Goal: Information Seeking & Learning: Learn about a topic

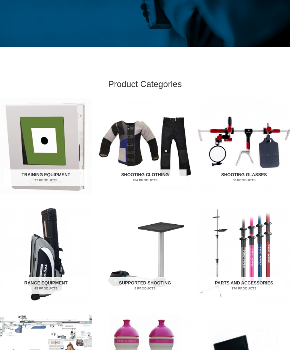
scroll to position [163, 0]
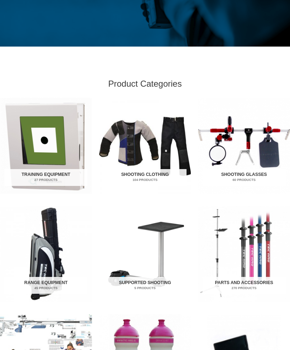
click at [52, 166] on img "Visit product category Training Equipment" at bounding box center [46, 146] width 92 height 96
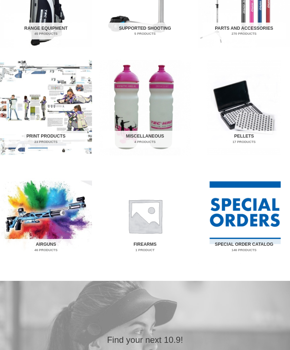
scroll to position [418, 0]
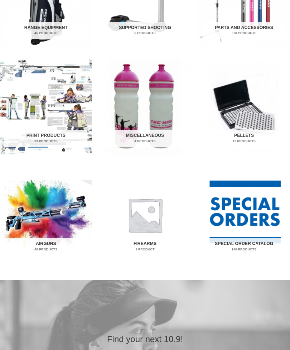
click at [50, 205] on img "Visit product category Airguns" at bounding box center [46, 215] width 92 height 96
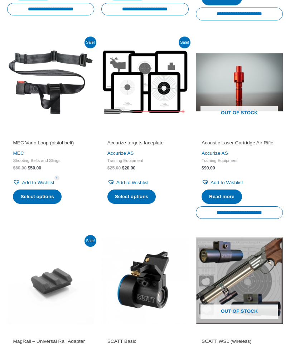
scroll to position [710, 0]
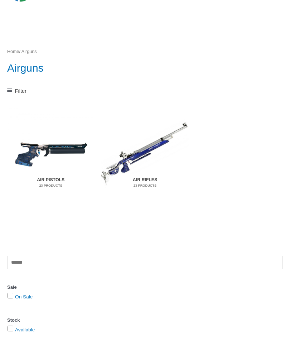
scroll to position [46, 0]
click at [52, 173] on img "Visit product category Air Pistols" at bounding box center [50, 153] width 87 height 91
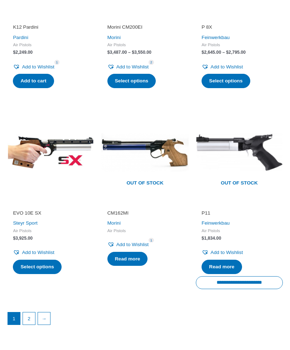
scroll to position [851, 0]
click at [48, 313] on link "→" at bounding box center [44, 318] width 12 height 12
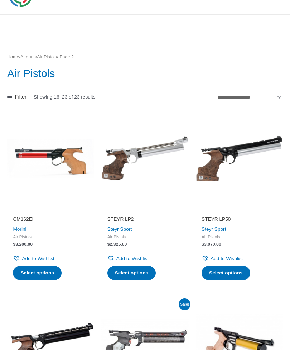
scroll to position [27, 0]
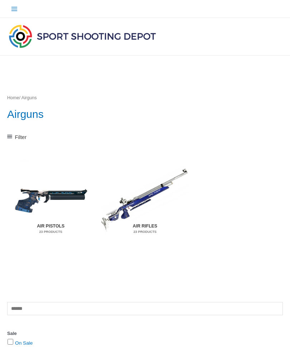
scroll to position [70, 0]
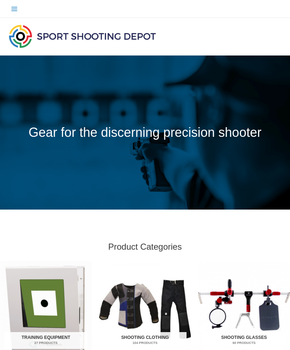
scroll to position [441, 0]
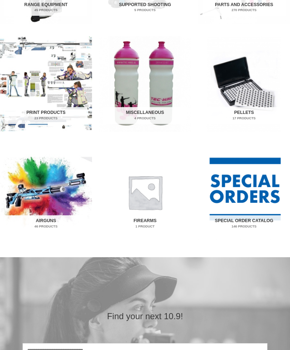
click at [249, 96] on img "Visit product category Pellets" at bounding box center [244, 84] width 92 height 96
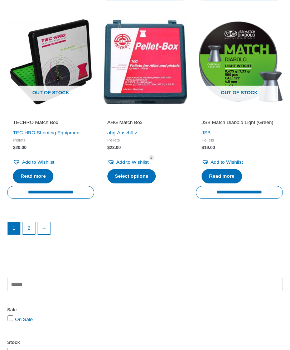
scroll to position [916, 0]
click at [50, 233] on link "→" at bounding box center [44, 228] width 12 height 12
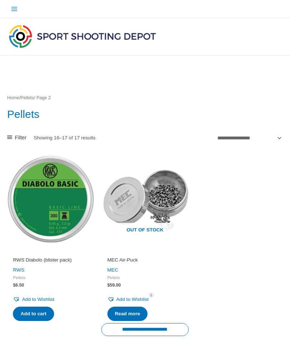
click at [66, 263] on link "RWS Diabolo (blister pack)" at bounding box center [51, 261] width 76 height 9
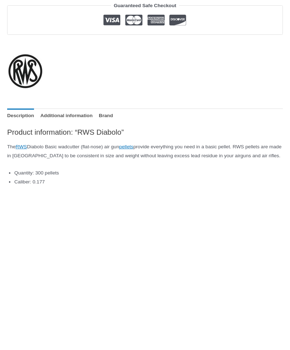
scroll to position [549, 0]
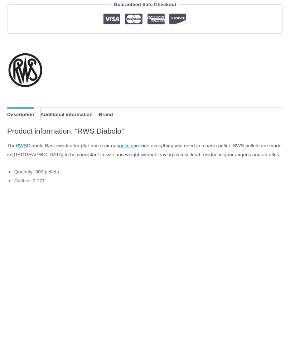
click at [81, 115] on link "Additional information" at bounding box center [66, 115] width 52 height 14
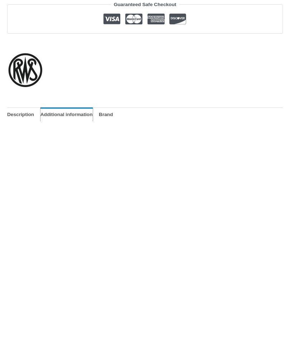
scroll to position [549, 0]
click at [113, 110] on link "Brand" at bounding box center [106, 114] width 14 height 14
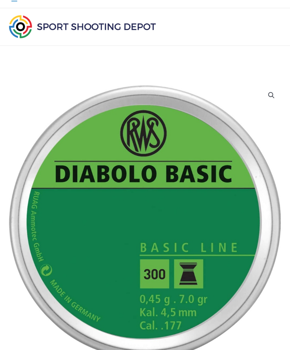
scroll to position [0, 0]
